Goal: Task Accomplishment & Management: Complete application form

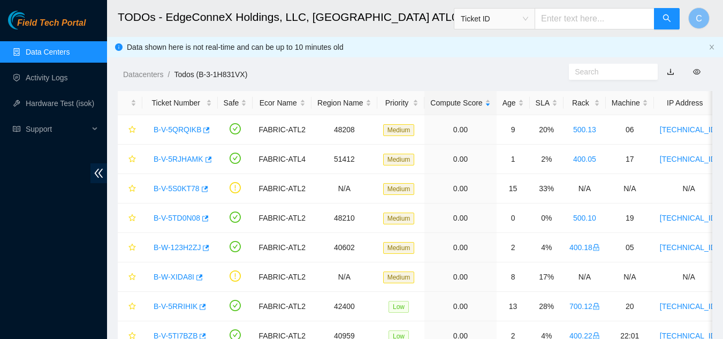
scroll to position [229, 0]
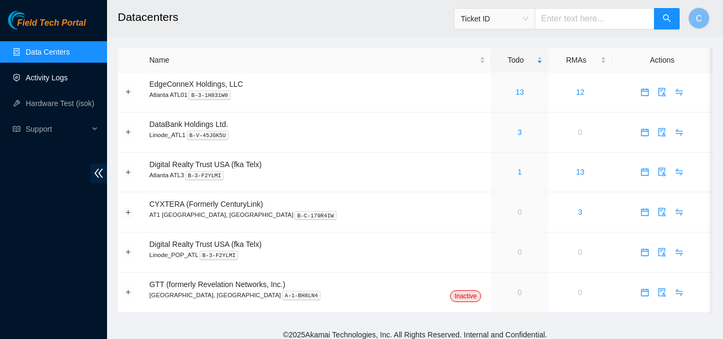
click at [68, 74] on link "Activity Logs" at bounding box center [47, 77] width 42 height 9
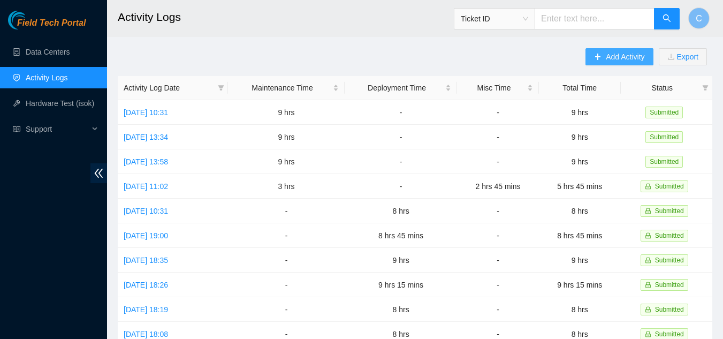
click at [618, 63] on button "Add Activity" at bounding box center [618, 56] width 67 height 17
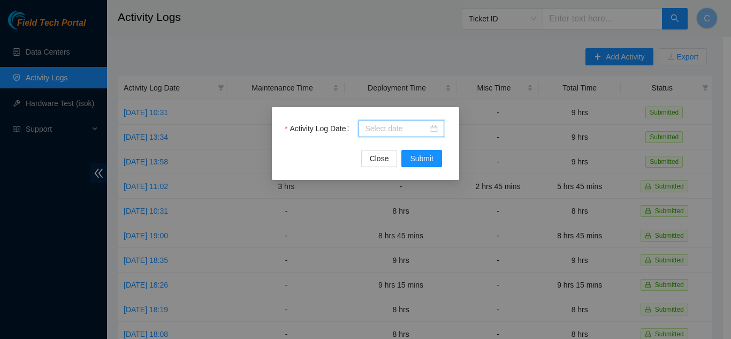
click at [385, 133] on input "Activity Log Date" at bounding box center [396, 129] width 63 height 12
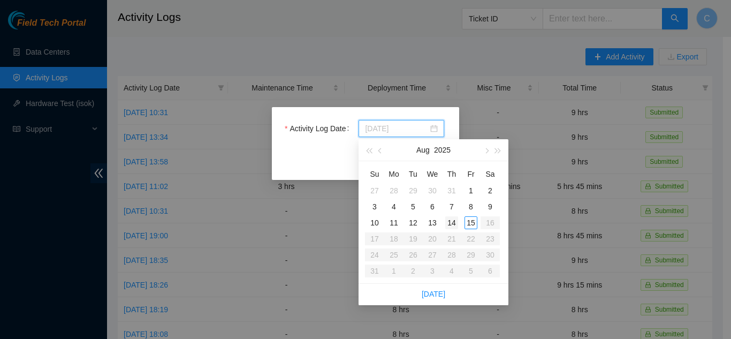
type input "2025-08-14"
click at [456, 220] on div "14" at bounding box center [451, 222] width 13 height 13
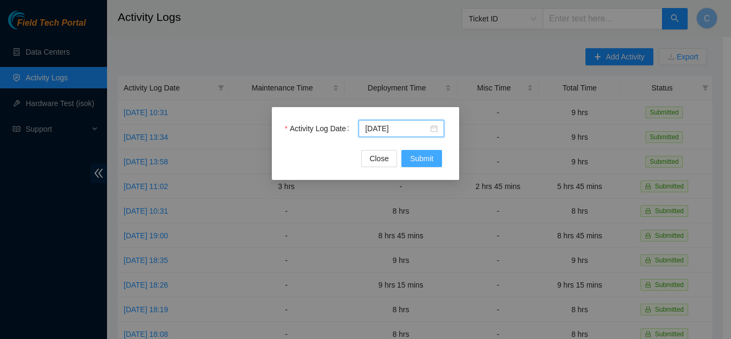
click at [424, 162] on span "Submit" at bounding box center [422, 158] width 24 height 12
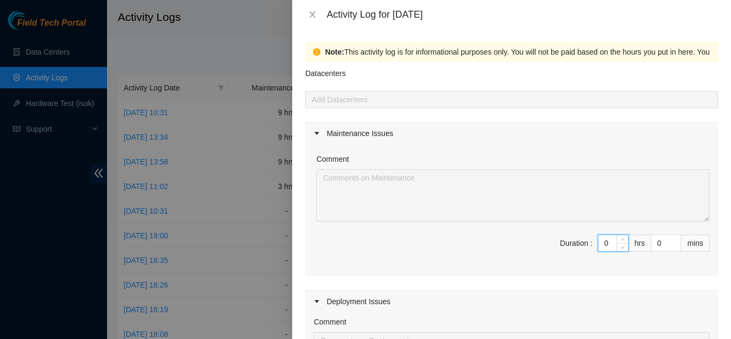
click at [598, 242] on input "0" at bounding box center [613, 243] width 30 height 16
type input "1"
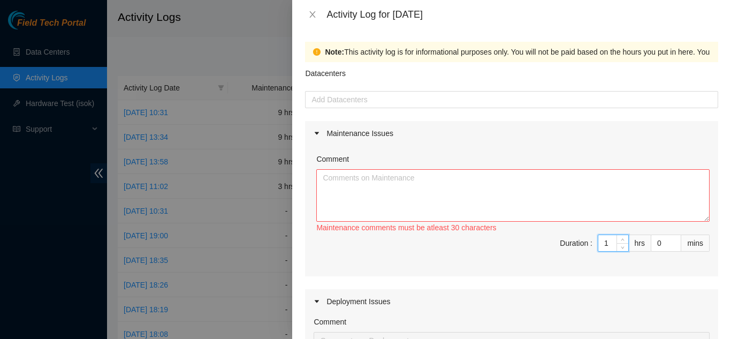
type input "0"
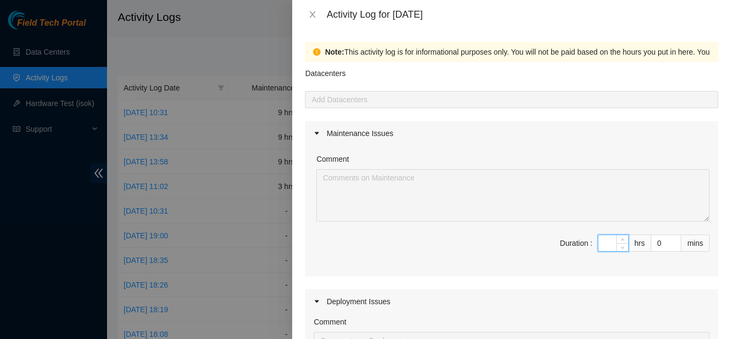
type input "1"
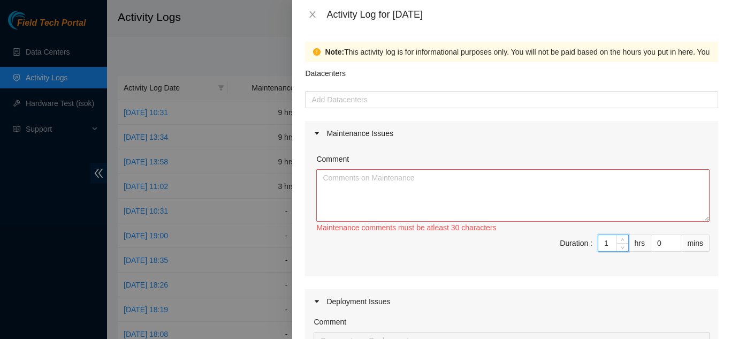
type input "0"
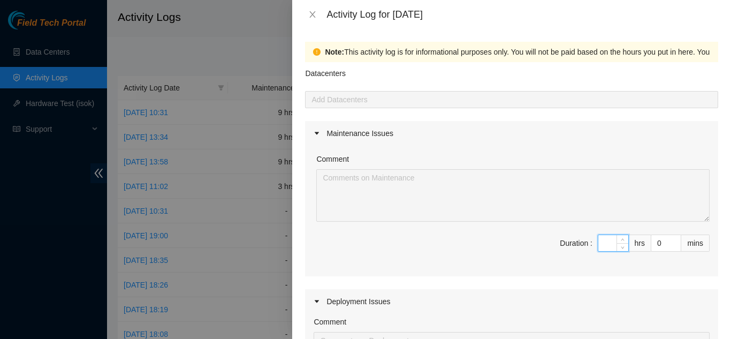
type input "1"
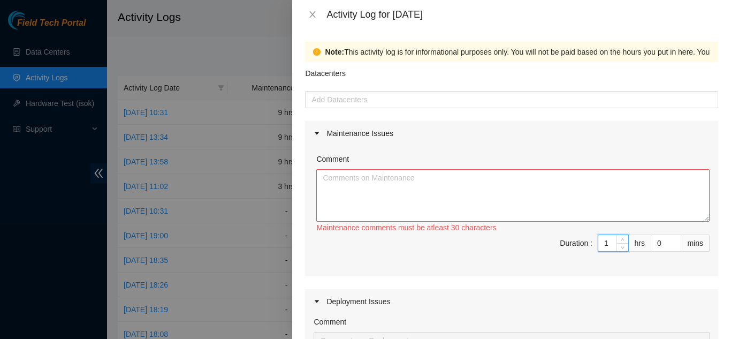
type input "0"
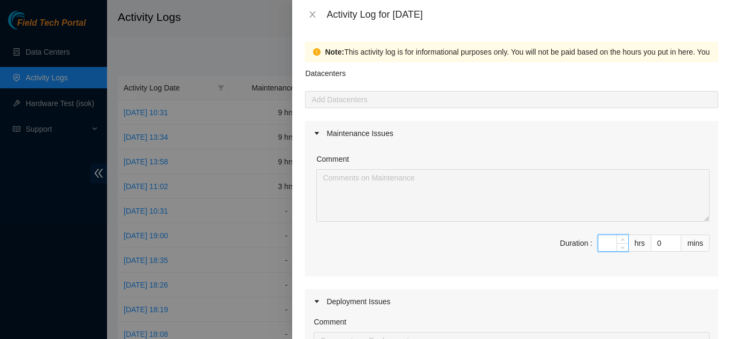
type input "8"
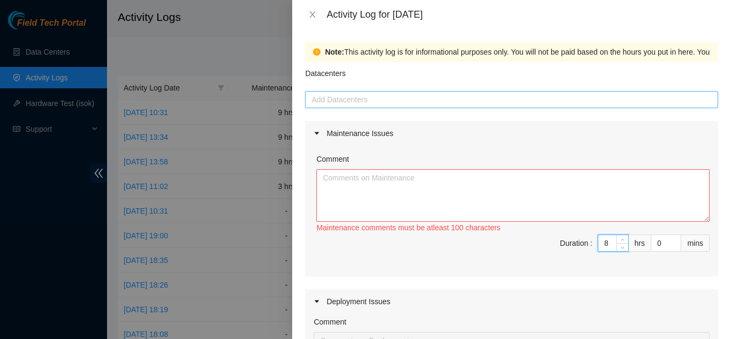
click at [381, 103] on div at bounding box center [512, 99] width 408 height 13
type input "8"
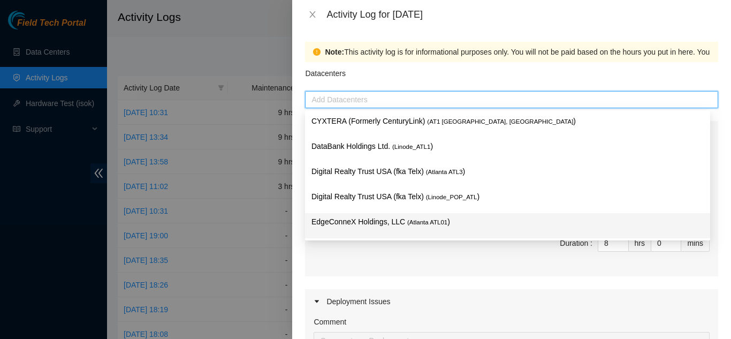
click at [367, 225] on p "EdgeConneX Holdings, LLC ( Atlanta ATL01 )" at bounding box center [507, 222] width 392 height 12
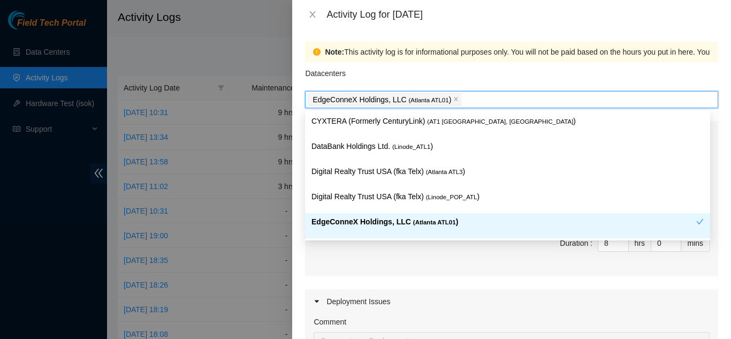
click at [431, 263] on span "Duration : 8 hrs 0 mins" at bounding box center [511, 249] width 396 height 30
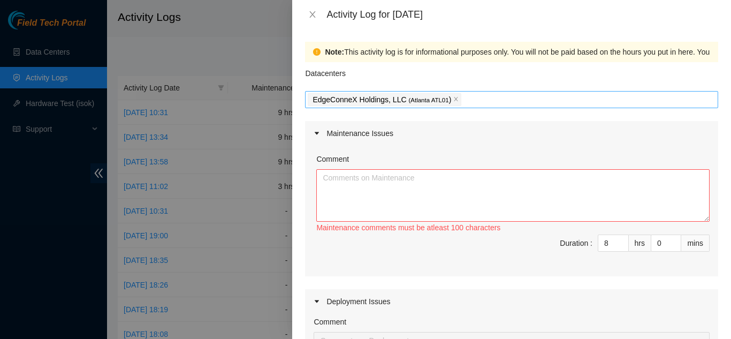
click at [535, 97] on div "EdgeConneX Holdings, LLC ( Atlanta ATL01 )" at bounding box center [512, 99] width 408 height 15
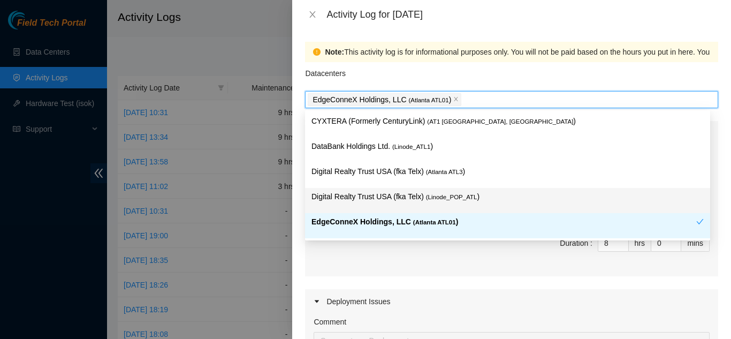
click at [385, 270] on div "Comment Maintenance comments must be atleast 100 characters Duration : 8 hrs 0 …" at bounding box center [511, 211] width 413 height 131
